Goal: Information Seeking & Learning: Learn about a topic

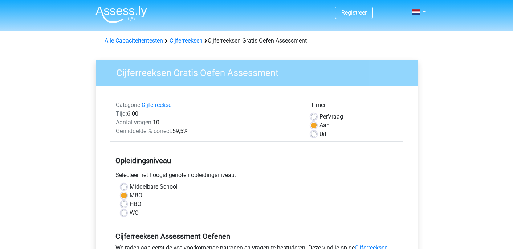
scroll to position [146, 0]
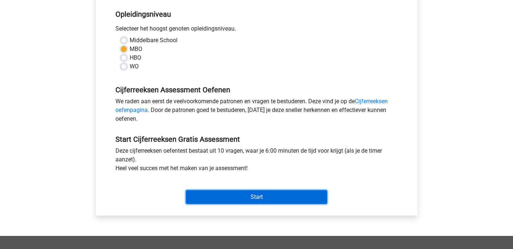
click at [246, 193] on input "Start" at bounding box center [256, 197] width 141 height 14
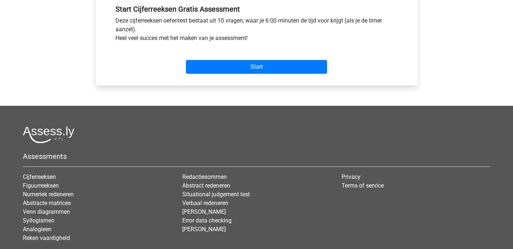
scroll to position [325, 0]
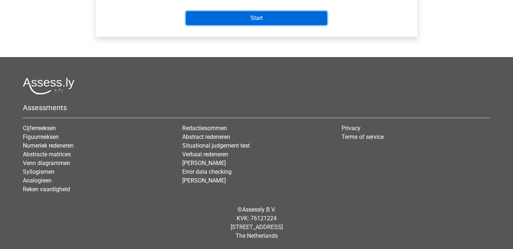
click at [256, 20] on input "Start" at bounding box center [256, 18] width 141 height 14
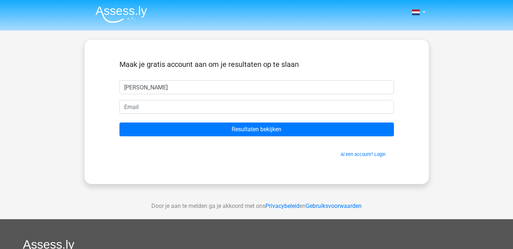
type input "[PERSON_NAME]"
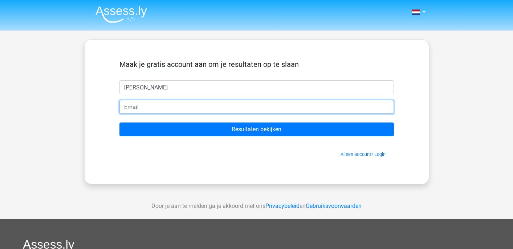
click at [188, 106] on input "email" at bounding box center [257, 107] width 275 height 14
type input "rosalinde 1"
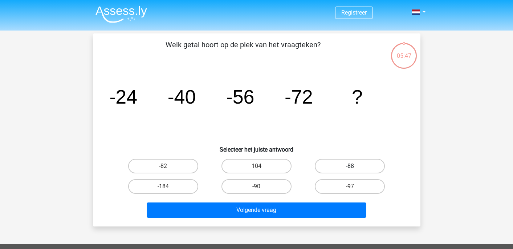
click at [343, 169] on label "-88" at bounding box center [350, 166] width 70 height 15
click at [350, 169] on input "-88" at bounding box center [352, 168] width 5 height 5
radio input "true"
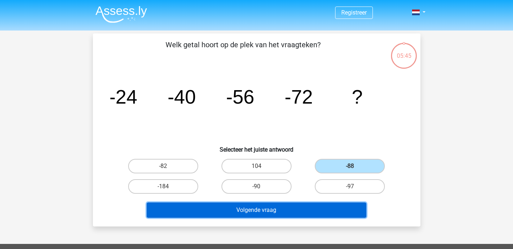
click at [307, 210] on button "Volgende vraag" at bounding box center [257, 209] width 220 height 15
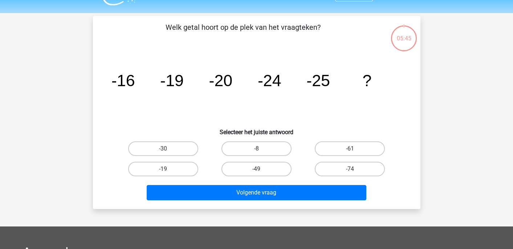
scroll to position [33, 0]
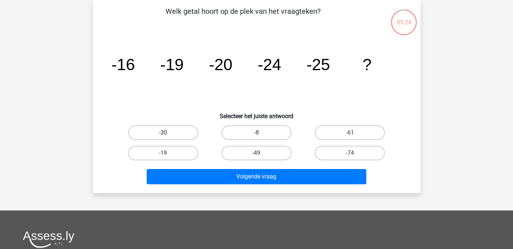
click at [172, 134] on label "-30" at bounding box center [163, 132] width 70 height 15
click at [168, 134] on input "-30" at bounding box center [165, 135] width 5 height 5
radio input "true"
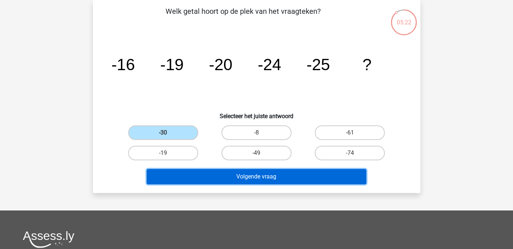
click at [260, 179] on button "Volgende vraag" at bounding box center [257, 176] width 220 height 15
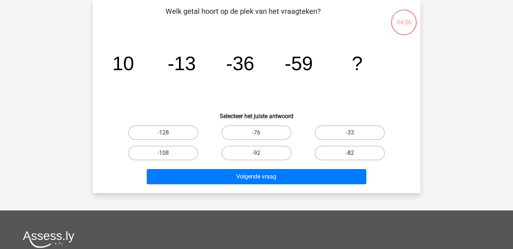
click at [333, 155] on label "-82" at bounding box center [350, 153] width 70 height 15
click at [350, 155] on input "-82" at bounding box center [352, 155] width 5 height 5
radio input "true"
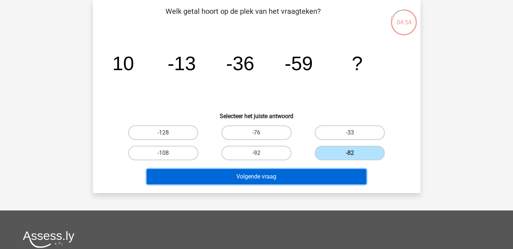
click at [312, 178] on button "Volgende vraag" at bounding box center [257, 176] width 220 height 15
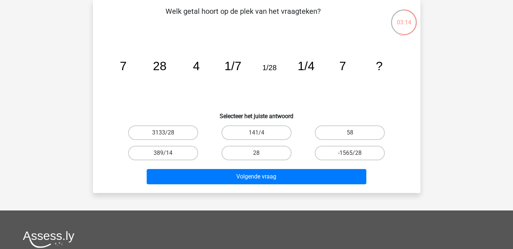
click at [222, 69] on icon "image/svg+xml 7 28 4 1/7 1/28 1/4 7 ?" at bounding box center [256, 69] width 293 height 73
click at [266, 154] on label "28" at bounding box center [257, 153] width 70 height 15
click at [261, 154] on input "28" at bounding box center [258, 155] width 5 height 5
radio input "true"
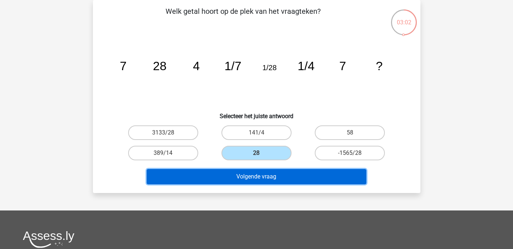
click at [280, 182] on button "Volgende vraag" at bounding box center [257, 176] width 220 height 15
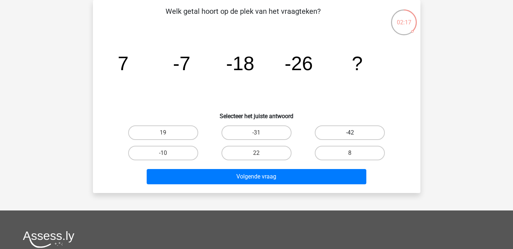
click at [363, 131] on label "-42" at bounding box center [350, 132] width 70 height 15
click at [355, 133] on input "-42" at bounding box center [352, 135] width 5 height 5
radio input "true"
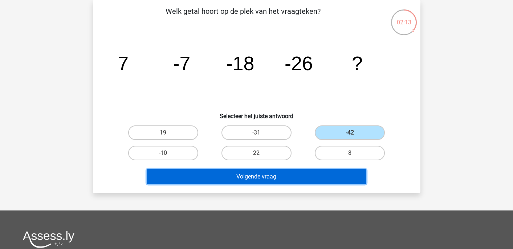
click at [270, 178] on button "Volgende vraag" at bounding box center [257, 176] width 220 height 15
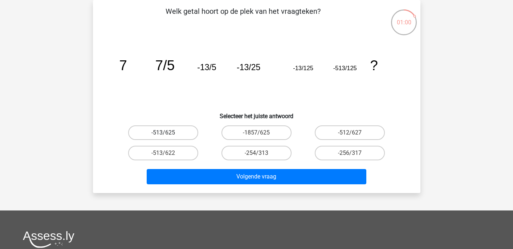
click at [155, 132] on label "-513/625" at bounding box center [163, 132] width 70 height 15
click at [163, 133] on input "-513/625" at bounding box center [165, 135] width 5 height 5
radio input "true"
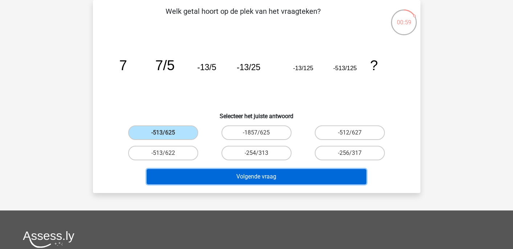
click at [274, 181] on button "Volgende vraag" at bounding box center [257, 176] width 220 height 15
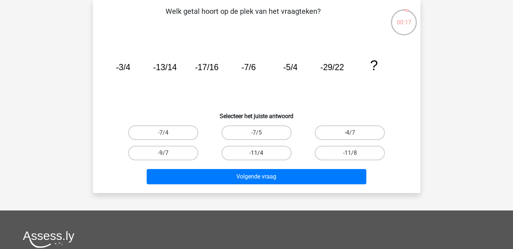
click at [259, 149] on label "-11/4" at bounding box center [257, 153] width 70 height 15
click at [259, 153] on input "-11/4" at bounding box center [258, 155] width 5 height 5
radio input "true"
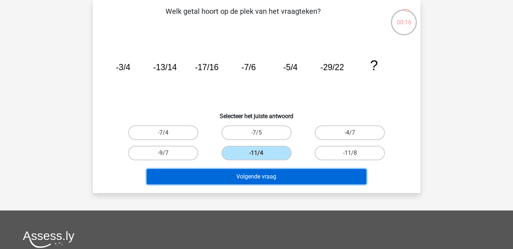
click at [267, 176] on button "Volgende vraag" at bounding box center [257, 176] width 220 height 15
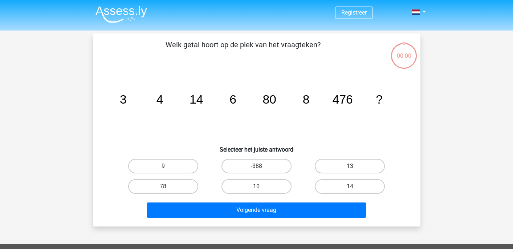
scroll to position [33, 0]
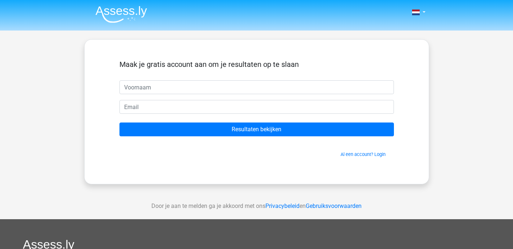
click at [154, 86] on input "text" at bounding box center [257, 87] width 275 height 14
type input "[PERSON_NAME]"
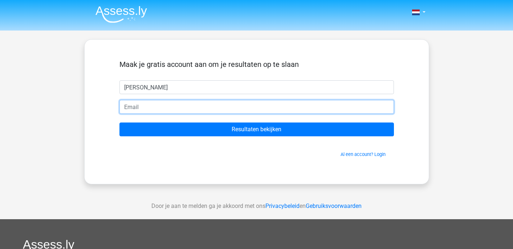
click at [140, 107] on input "email" at bounding box center [257, 107] width 275 height 14
type input "rosalinde123@live"
click at [120, 122] on input "Resultaten bekijken" at bounding box center [257, 129] width 275 height 14
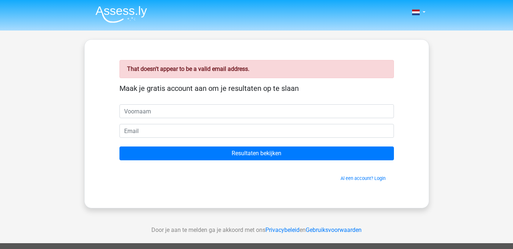
click at [153, 114] on input "text" at bounding box center [257, 111] width 275 height 14
type input "rosa"
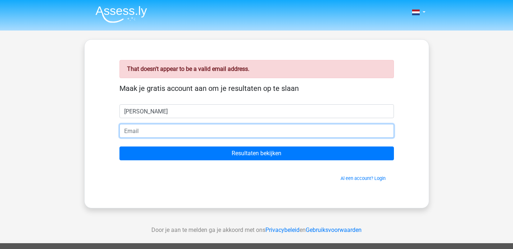
click at [135, 134] on input "email" at bounding box center [257, 131] width 275 height 14
type input "[EMAIL_ADDRESS][DOMAIN_NAME]"
click at [120, 146] on input "Resultaten bekijken" at bounding box center [257, 153] width 275 height 14
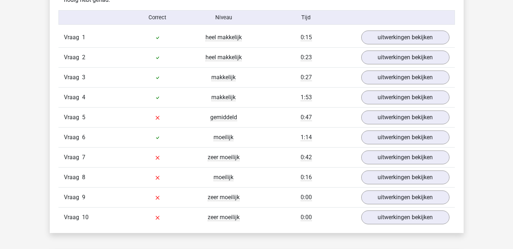
scroll to position [603, 0]
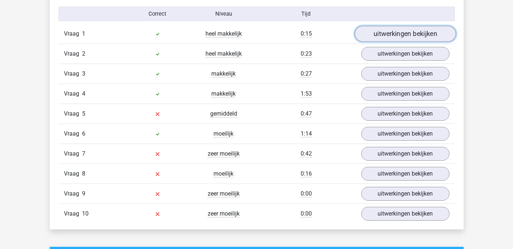
click at [436, 36] on link "uitwerkingen bekijken" at bounding box center [405, 34] width 101 height 16
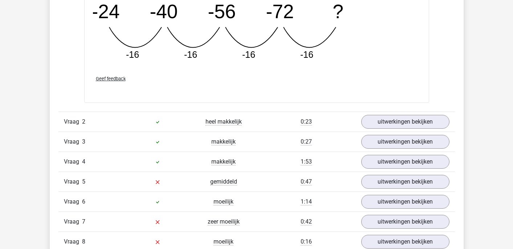
scroll to position [853, 0]
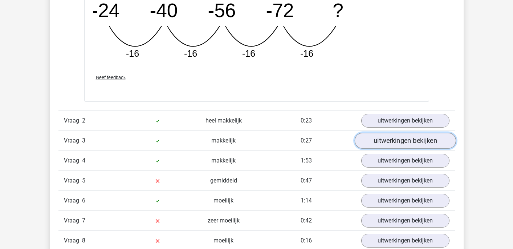
click at [374, 143] on link "uitwerkingen bekijken" at bounding box center [405, 141] width 101 height 16
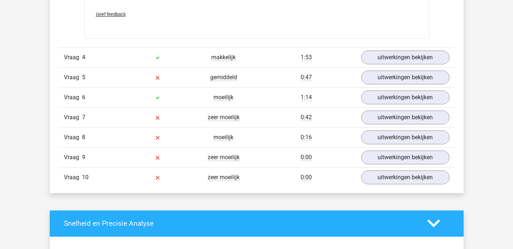
scroll to position [1414, 0]
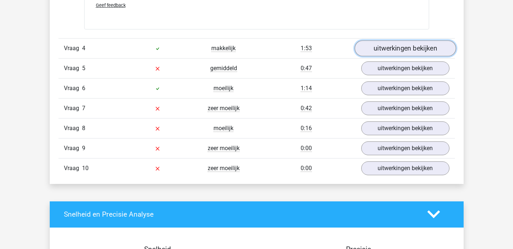
click at [422, 48] on link "uitwerkingen bekijken" at bounding box center [405, 48] width 101 height 16
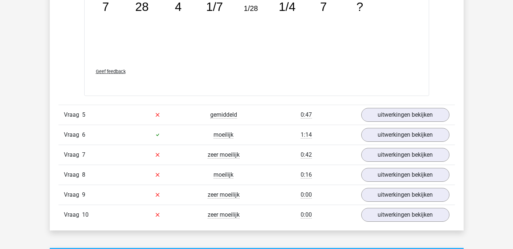
scroll to position [1745, 0]
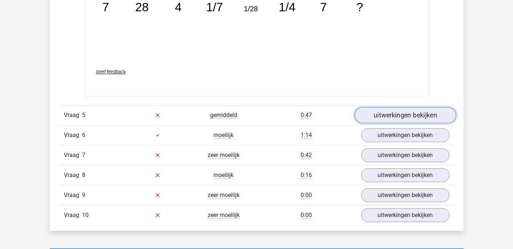
click at [383, 121] on link "uitwerkingen bekijken" at bounding box center [405, 115] width 101 height 16
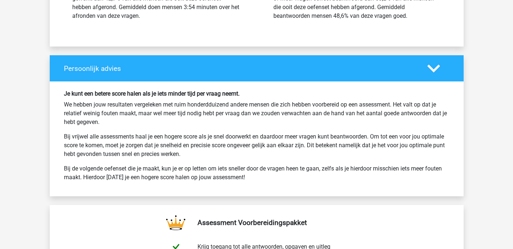
scroll to position [2635, 0]
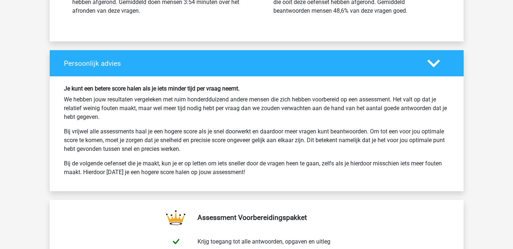
click at [189, 174] on p "Bij de volgende oefenset die je maakt, kun je er op letten om iets sneller door…" at bounding box center [257, 167] width 386 height 17
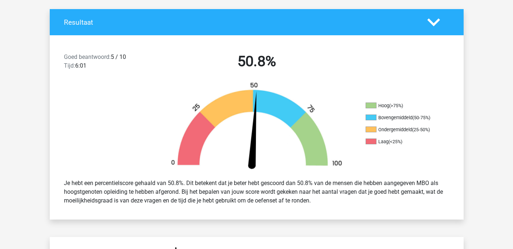
scroll to position [0, 0]
